Goal: Information Seeking & Learning: Check status

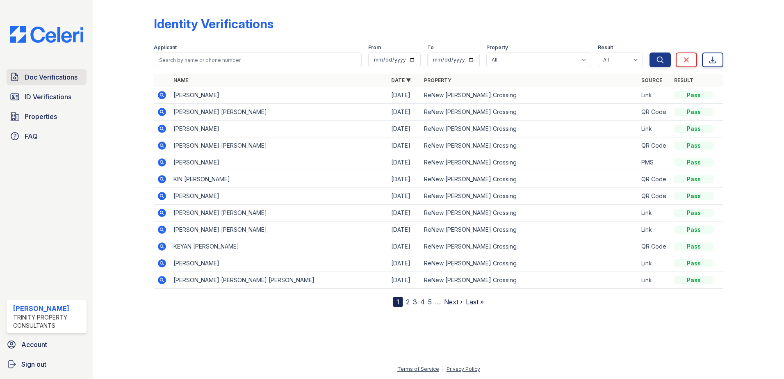
click at [36, 72] on span "Doc Verifications" at bounding box center [51, 77] width 53 height 10
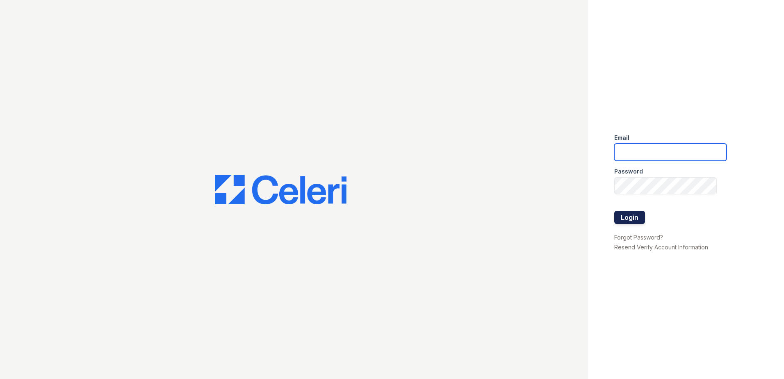
type input "[EMAIL_ADDRESS][DOMAIN_NAME]"
click at [634, 219] on button "Login" at bounding box center [629, 217] width 31 height 13
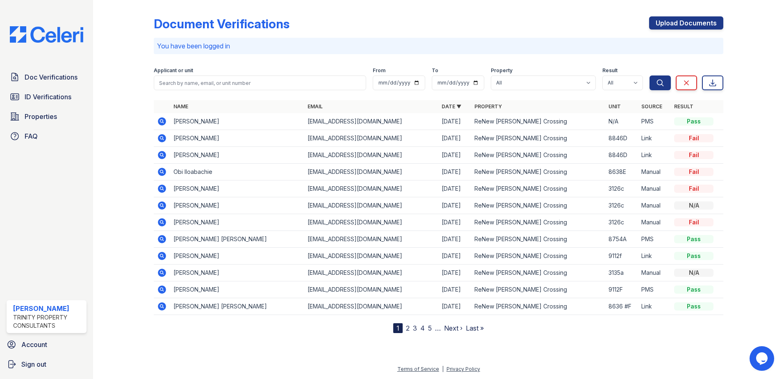
click at [290, 347] on div at bounding box center [438, 355] width 665 height 18
click at [112, 226] on div at bounding box center [130, 168] width 48 height 330
drag, startPoint x: 83, startPoint y: 95, endPoint x: 94, endPoint y: 97, distance: 11.3
click at [83, 95] on link "ID Verifications" at bounding box center [47, 97] width 80 height 16
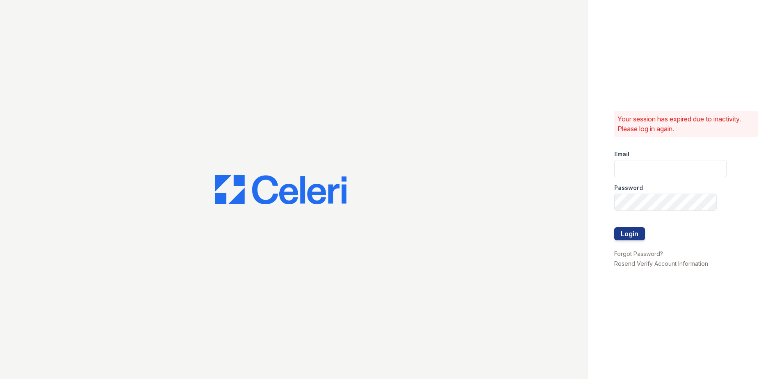
type input "vdardon@trinity-pm.com"
click at [635, 232] on button "Login" at bounding box center [629, 233] width 31 height 13
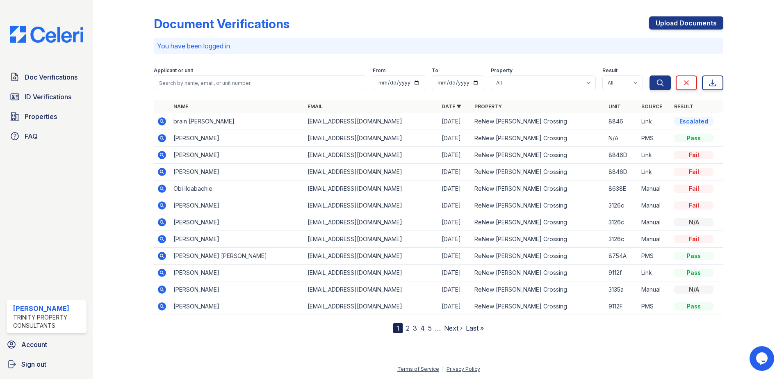
click at [165, 304] on icon at bounding box center [162, 306] width 10 height 10
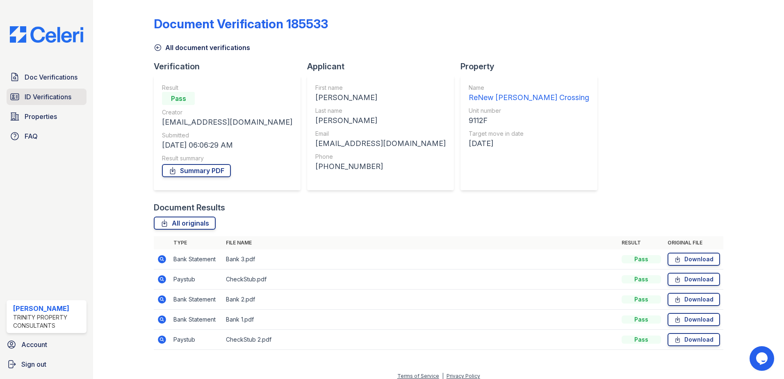
click at [66, 101] on span "ID Verifications" at bounding box center [48, 97] width 47 height 10
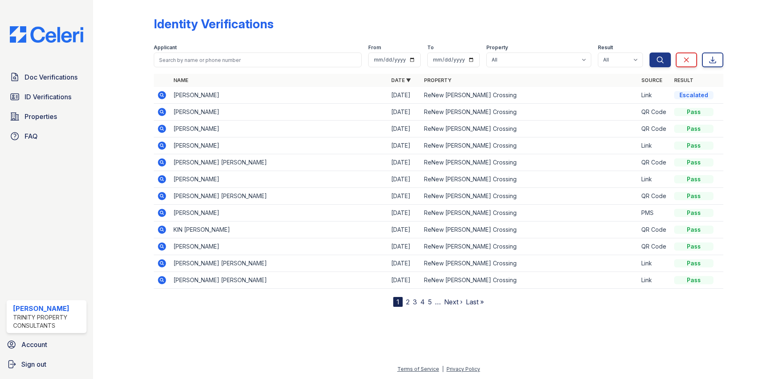
click at [408, 305] on link "2" at bounding box center [408, 302] width 4 height 8
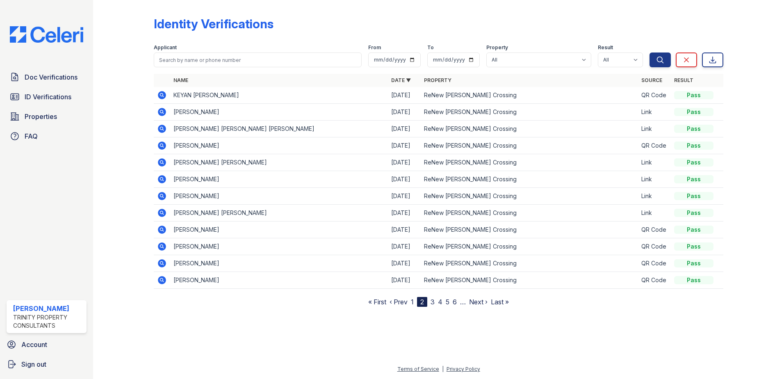
click at [433, 302] on link "3" at bounding box center [433, 302] width 4 height 8
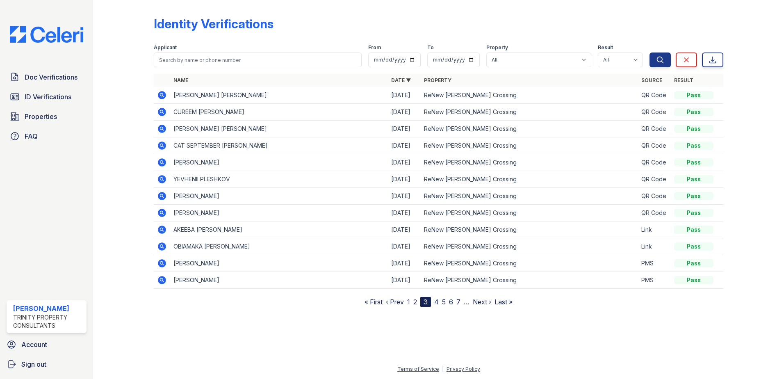
click at [439, 303] on nav "« First ‹ Prev 1 2 3 4 5 6 7 … Next › Last »" at bounding box center [439, 302] width 148 height 10
click at [437, 304] on link "4" at bounding box center [436, 302] width 5 height 8
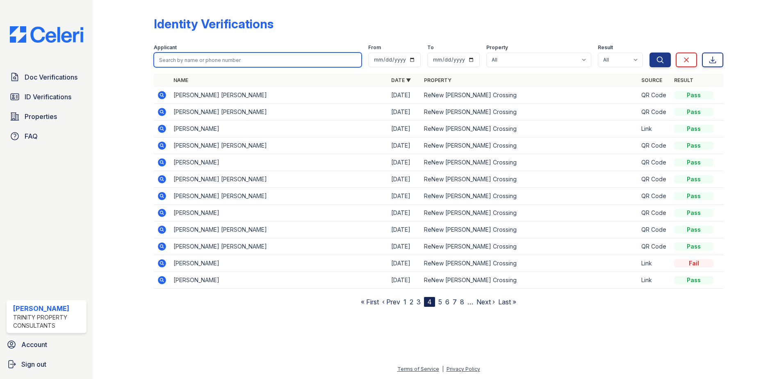
click at [223, 64] on input "search" at bounding box center [258, 59] width 208 height 15
type input "brianna"
click at [650, 52] on button "Search" at bounding box center [660, 59] width 21 height 15
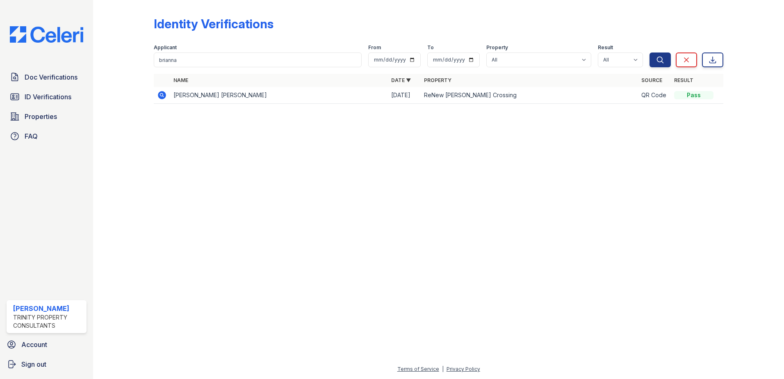
click at [166, 97] on icon at bounding box center [162, 95] width 8 height 8
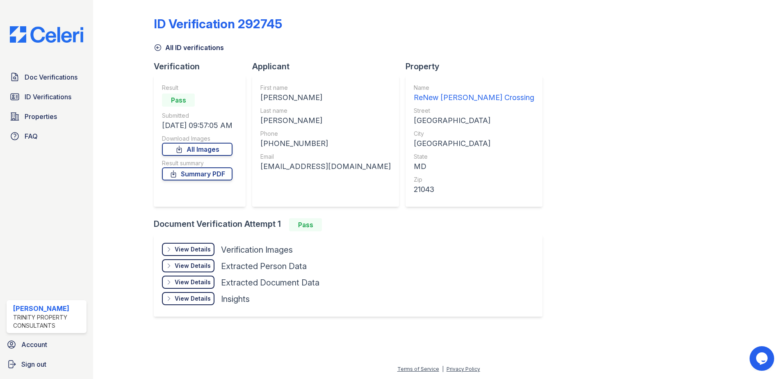
click at [203, 246] on div "View Details" at bounding box center [193, 249] width 36 height 8
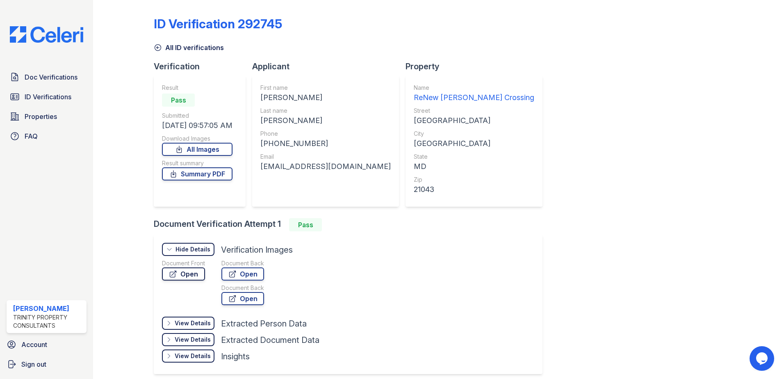
click at [199, 272] on link "Open" at bounding box center [183, 273] width 43 height 13
click at [160, 52] on div "ID Verification 292745 All ID verifications Verification Result Pass Submitted …" at bounding box center [439, 194] width 570 height 382
click at [159, 51] on icon at bounding box center [158, 47] width 8 height 8
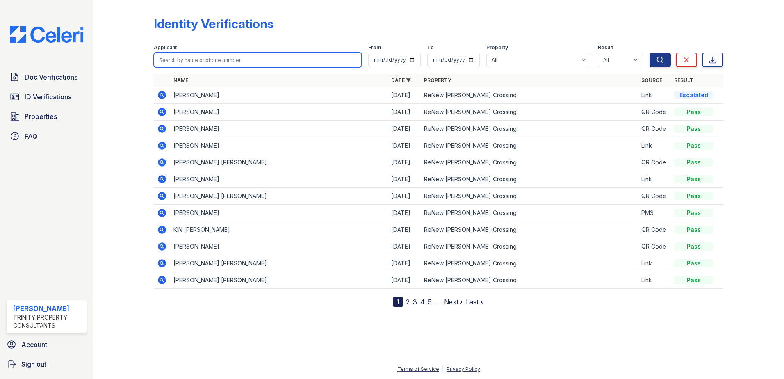
click at [193, 57] on input "search" at bounding box center [258, 59] width 208 height 15
type input "RUBEN"
click at [650, 52] on button "Search" at bounding box center [660, 59] width 21 height 15
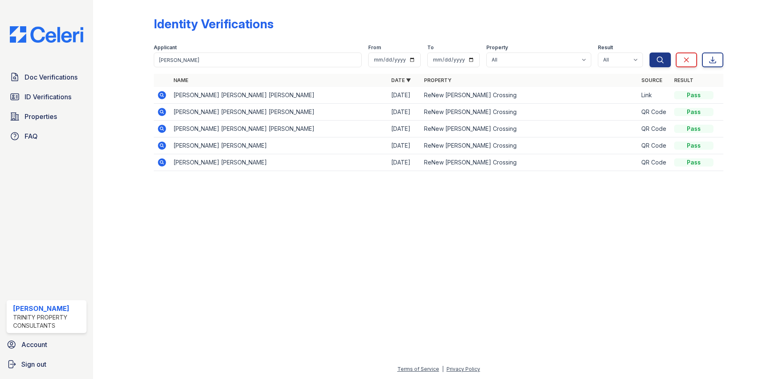
click at [164, 97] on icon at bounding box center [162, 95] width 8 height 8
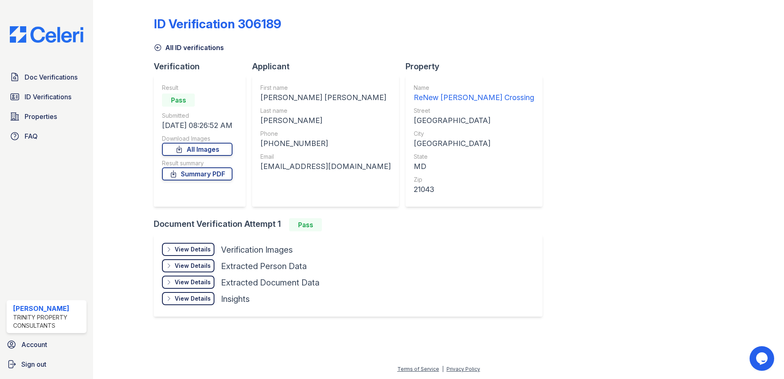
click at [206, 254] on div "View Details Details" at bounding box center [188, 249] width 52 height 13
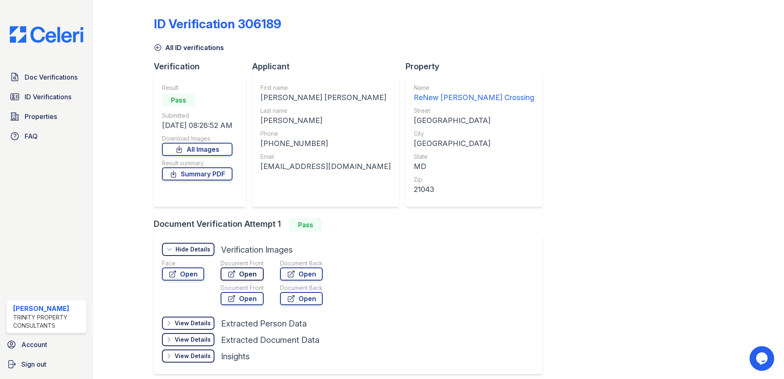
click at [239, 274] on link "Open" at bounding box center [242, 273] width 43 height 13
